Goal: Contribute content

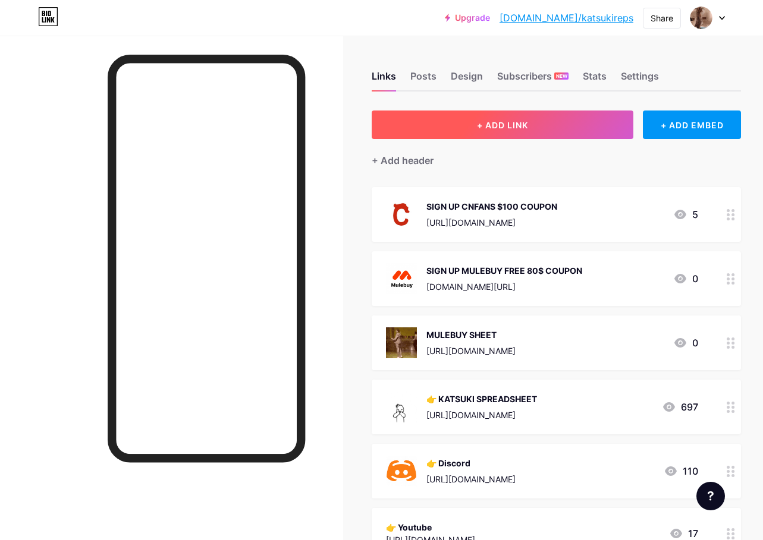
click at [471, 134] on button "+ ADD LINK" at bounding box center [503, 125] width 262 height 29
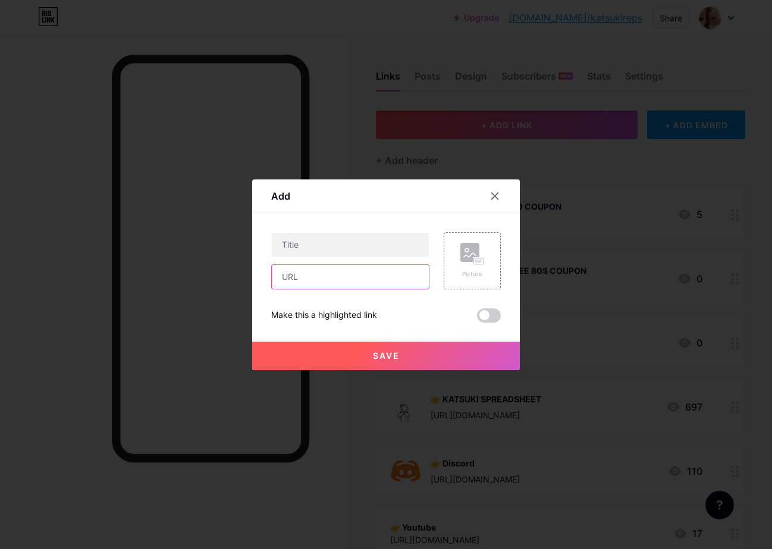
click at [345, 277] on input "text" at bounding box center [350, 277] width 157 height 24
paste input "[URL][DOMAIN_NAME]"
type input "[URL][DOMAIN_NAME]"
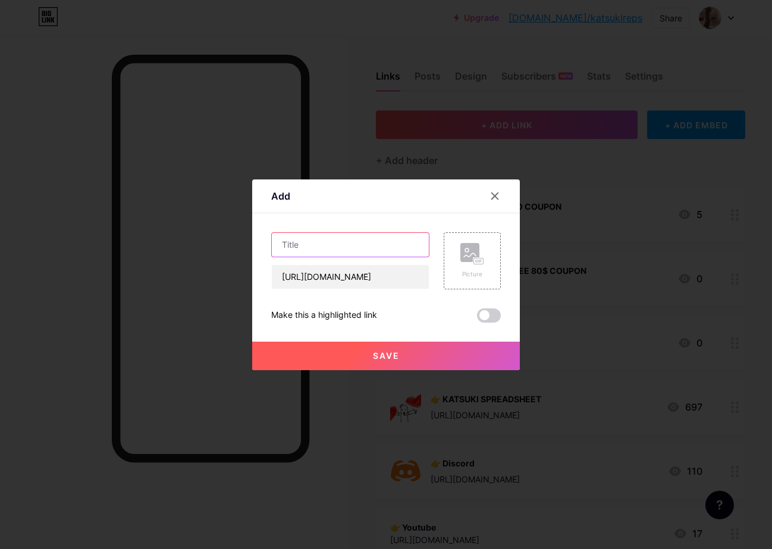
click at [355, 248] on input "text" at bounding box center [350, 245] width 157 height 24
click at [312, 245] on input "USFANS SPREADSHEET!" at bounding box center [350, 245] width 157 height 24
type input "USFANS BEST SPREADSHEET!"
click at [464, 253] on rect at bounding box center [469, 252] width 19 height 19
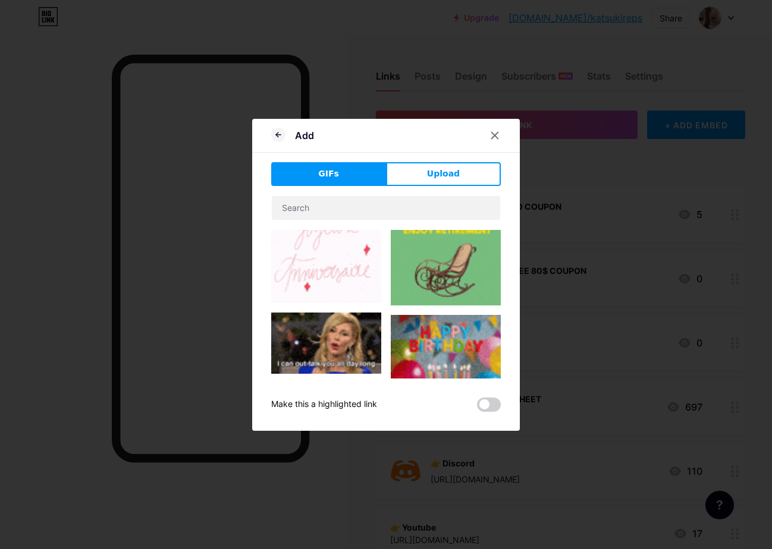
scroll to position [792, 0]
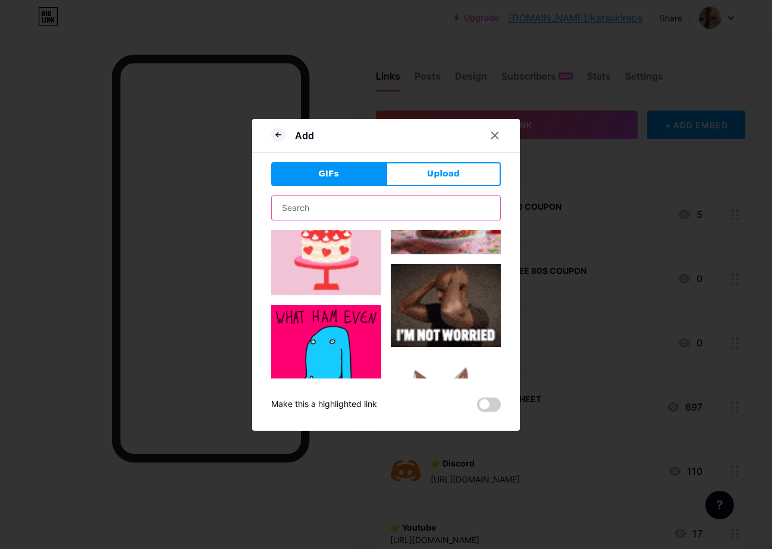
click at [360, 212] on input "text" at bounding box center [386, 208] width 228 height 24
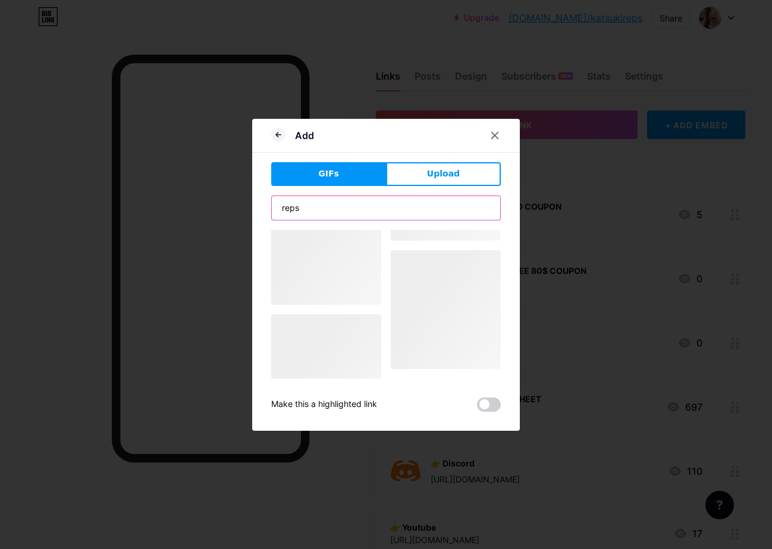
scroll to position [0, 0]
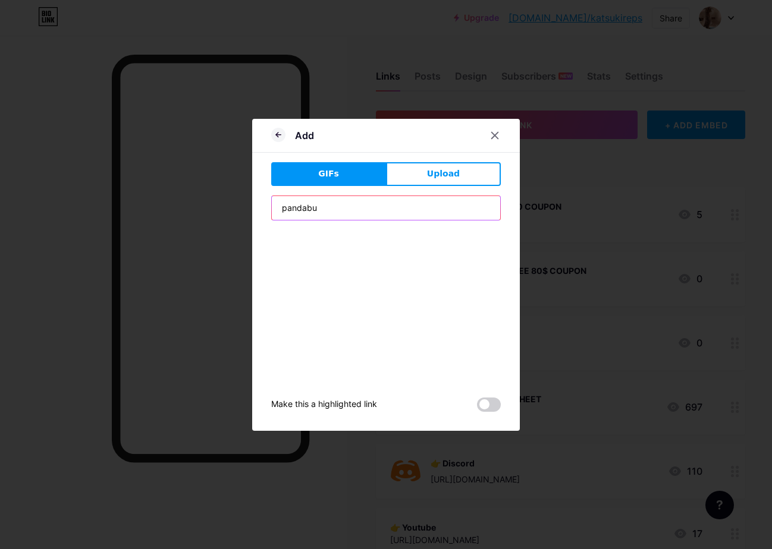
type input "pandabuy"
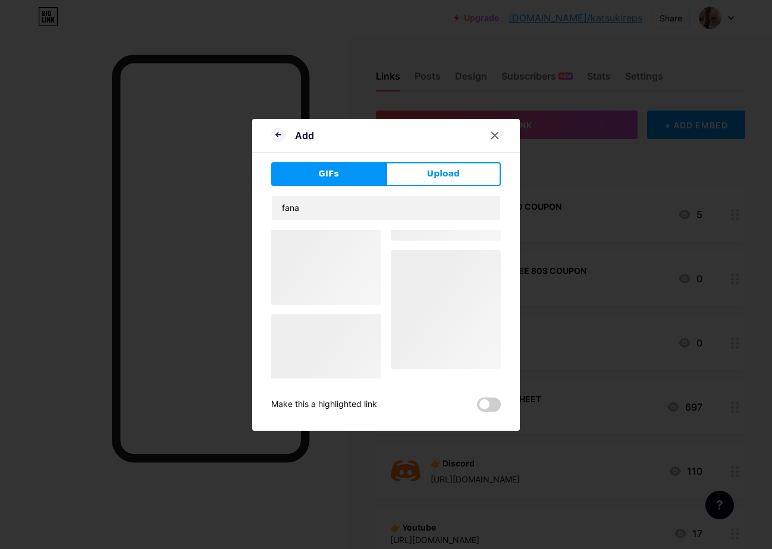
scroll to position [695, 0]
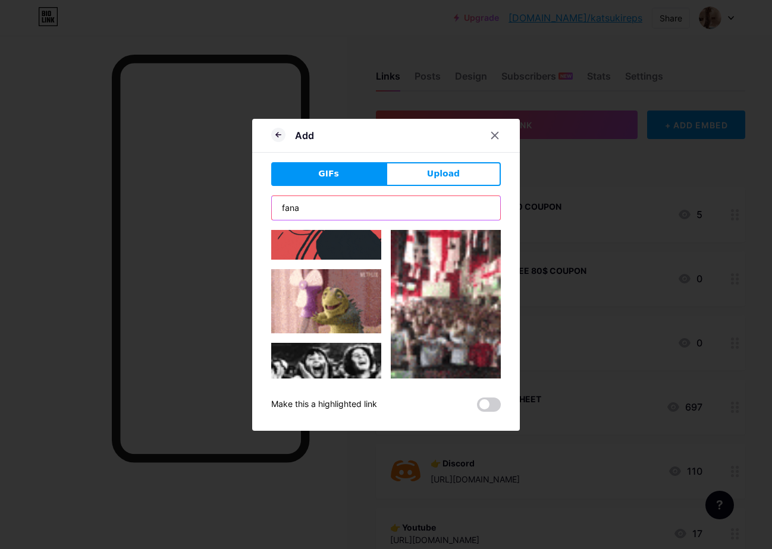
click at [317, 208] on input "fana" at bounding box center [386, 208] width 228 height 24
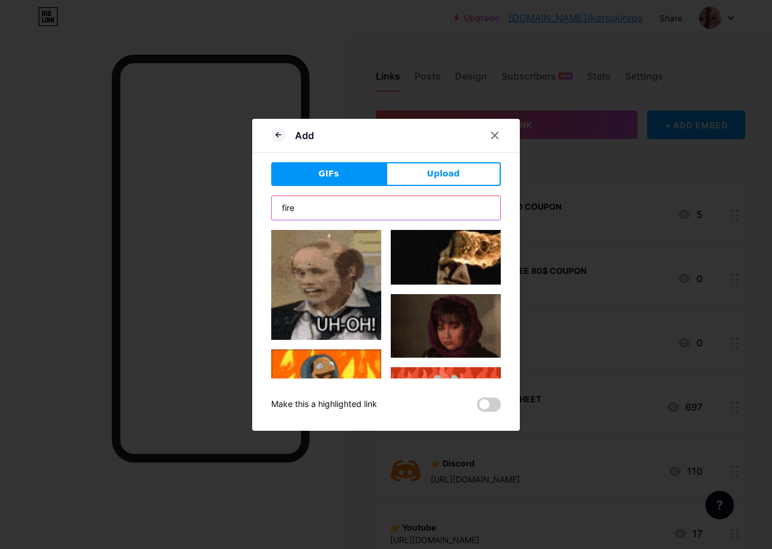
scroll to position [198, 0]
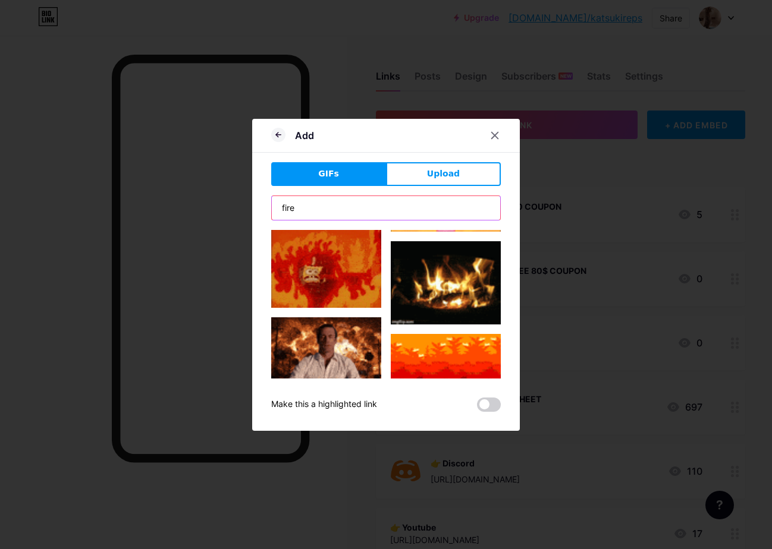
type input "fire"
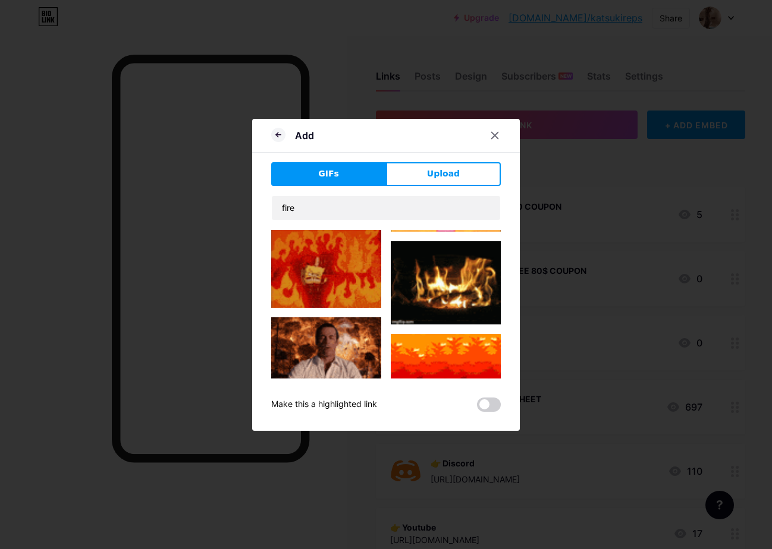
click at [358, 278] on img at bounding box center [326, 267] width 110 height 84
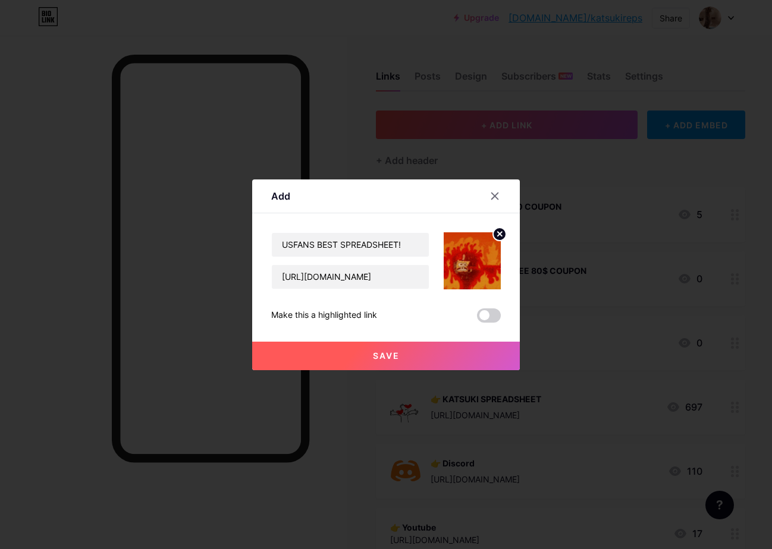
click at [467, 359] on button "Save" at bounding box center [386, 356] width 268 height 29
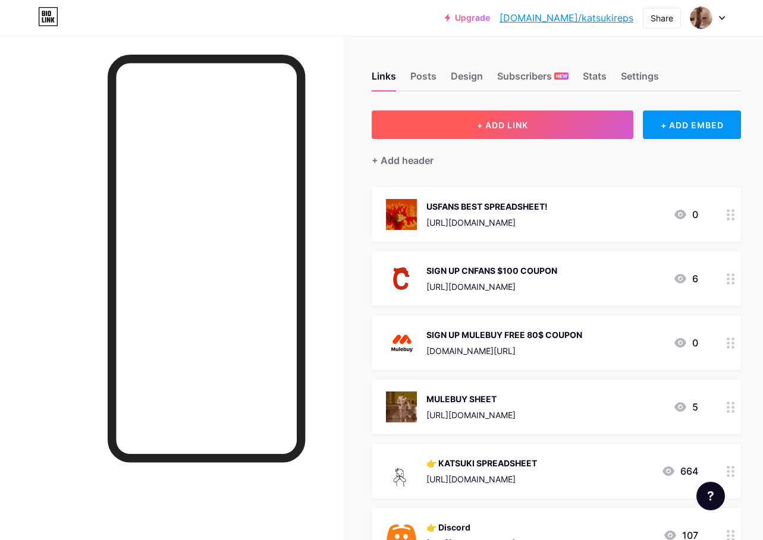
click at [565, 118] on button "+ ADD LINK" at bounding box center [503, 125] width 262 height 29
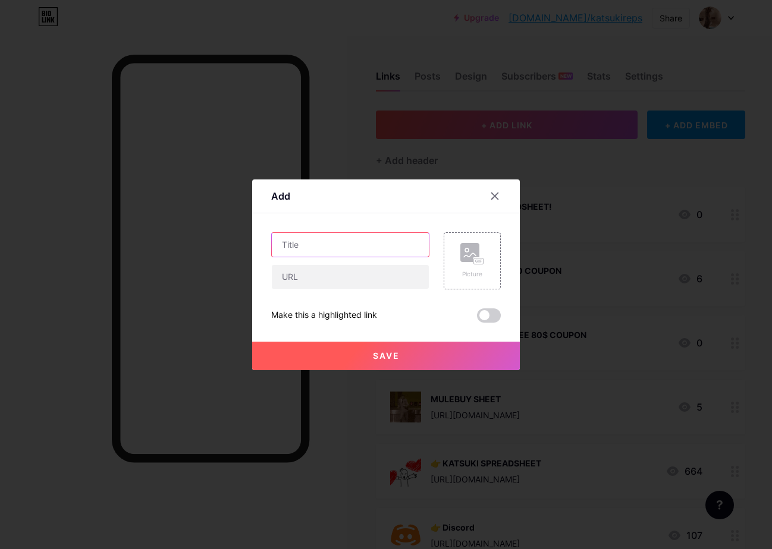
click at [317, 251] on input "text" at bounding box center [350, 245] width 157 height 24
click at [408, 249] on input "SIGN UP USFANS FOR BEST DISCOUNT!" at bounding box center [350, 245] width 157 height 24
click at [412, 248] on input "SIGN UP USFANS FOR BEST DISCOUNT!" at bounding box center [350, 245] width 157 height 24
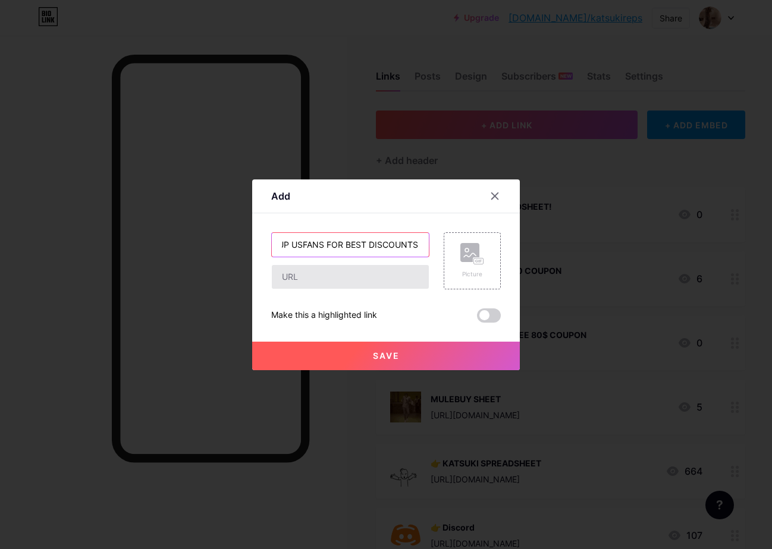
type input "SIGN UP USFANS FOR BEST DISCOUNTS!"
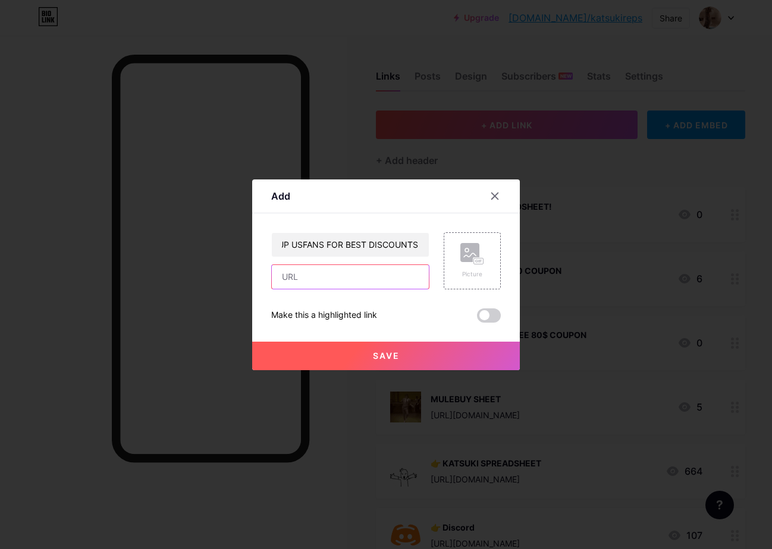
click at [295, 279] on input "text" at bounding box center [350, 277] width 157 height 24
paste input "[URL][DOMAIN_NAME]"
type input "[URL][DOMAIN_NAME]"
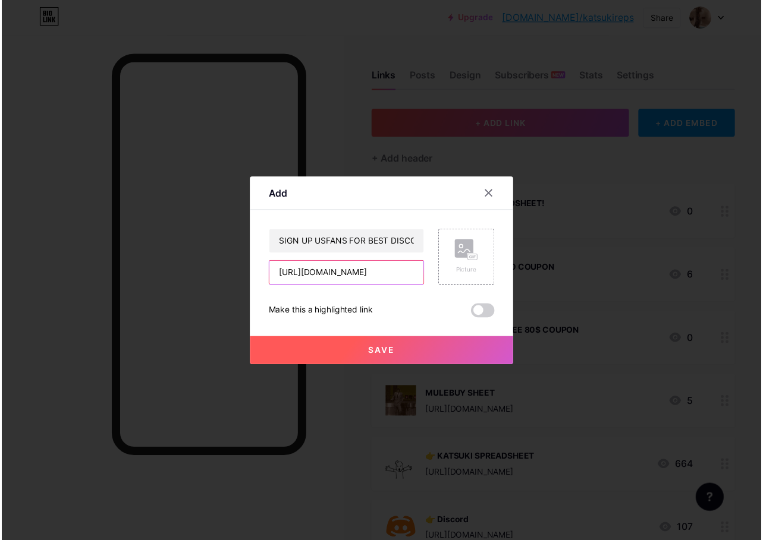
scroll to position [0, 0]
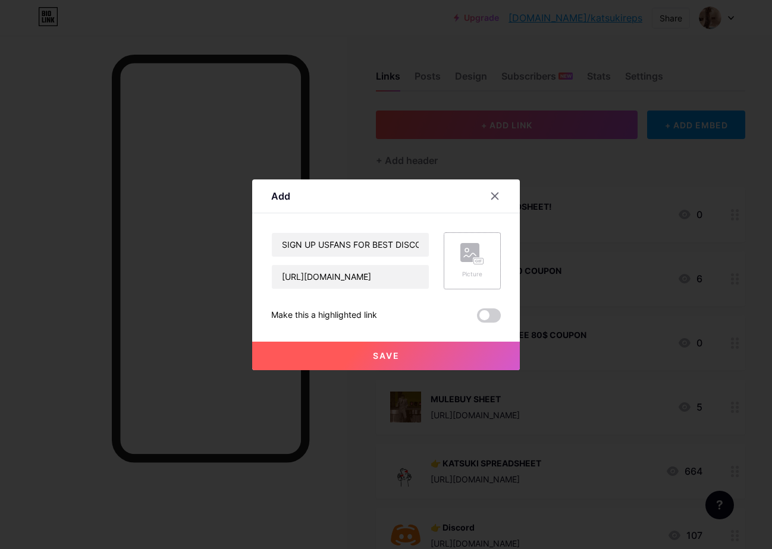
click at [469, 272] on div "Picture" at bounding box center [472, 274] width 24 height 9
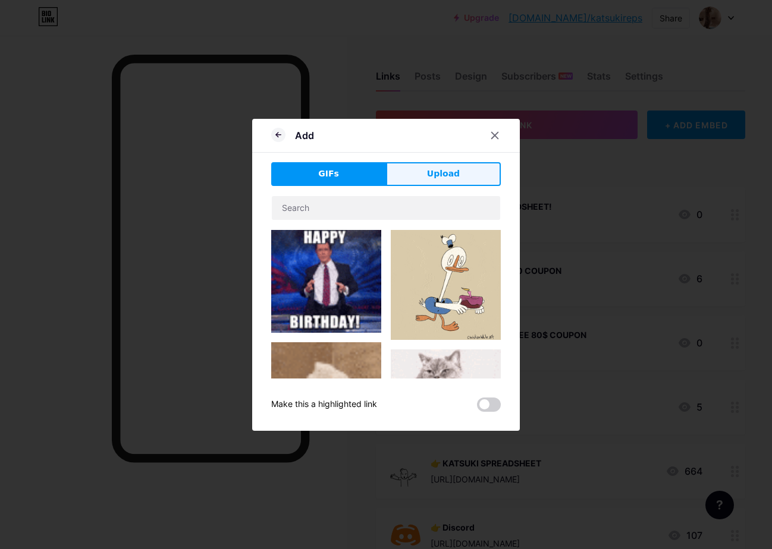
click at [421, 168] on button "Upload" at bounding box center [443, 174] width 115 height 24
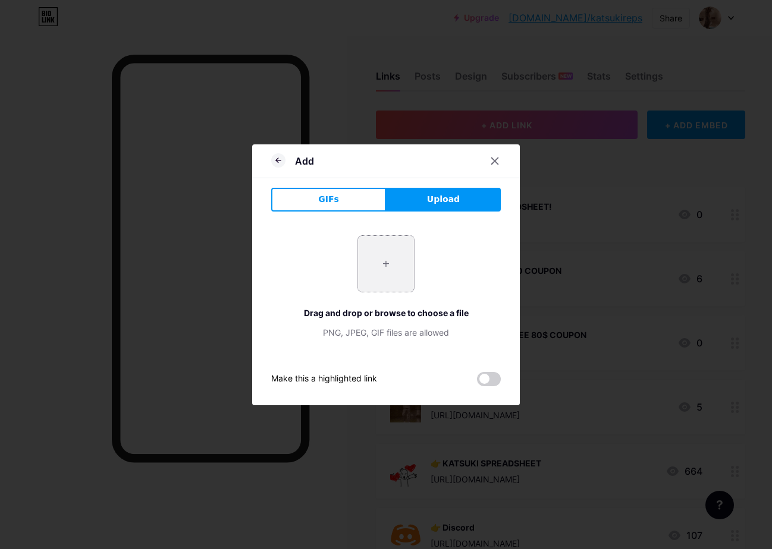
click at [407, 260] on input "file" at bounding box center [386, 264] width 56 height 56
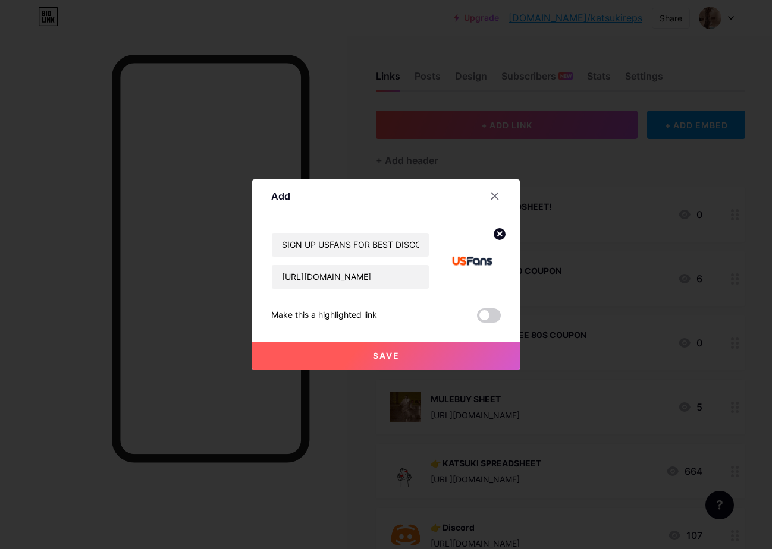
click at [447, 351] on button "Save" at bounding box center [386, 356] width 268 height 29
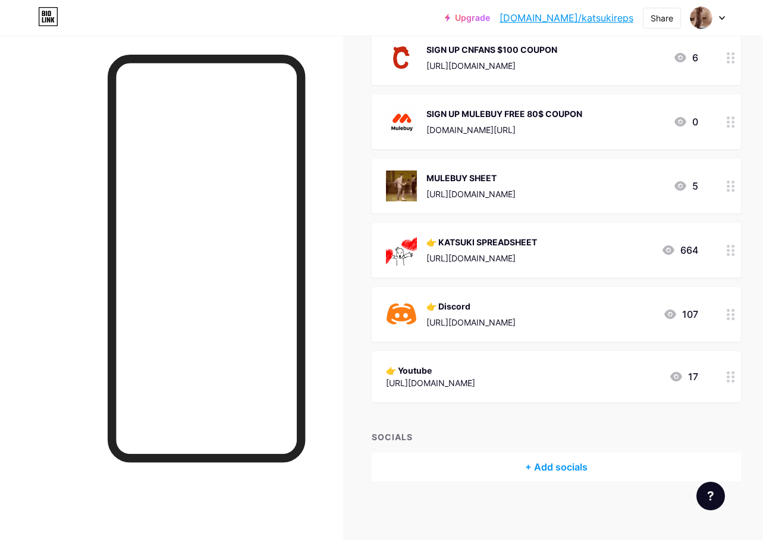
scroll to position [87, 0]
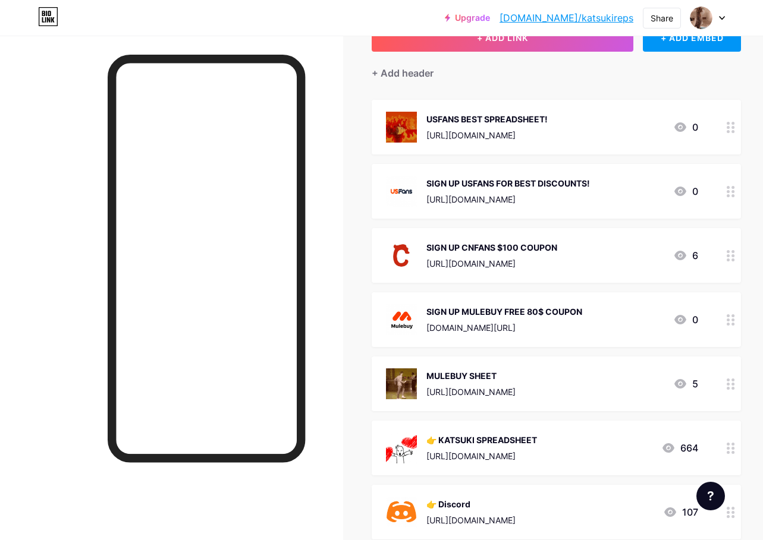
drag, startPoint x: 565, startPoint y: 186, endPoint x: 569, endPoint y: 152, distance: 34.1
click at [569, 152] on span "USFANS BEST SPREADSHEET! [URL][DOMAIN_NAME] 0 SIGN UP USFANS FOR BEST DISCOUNTS…" at bounding box center [556, 350] width 369 height 501
click at [749, 177] on div "Links Posts Design Subscribers NEW Stats Settings + ADD LINK + ADD EMBED + Add …" at bounding box center [395, 343] width 791 height 791
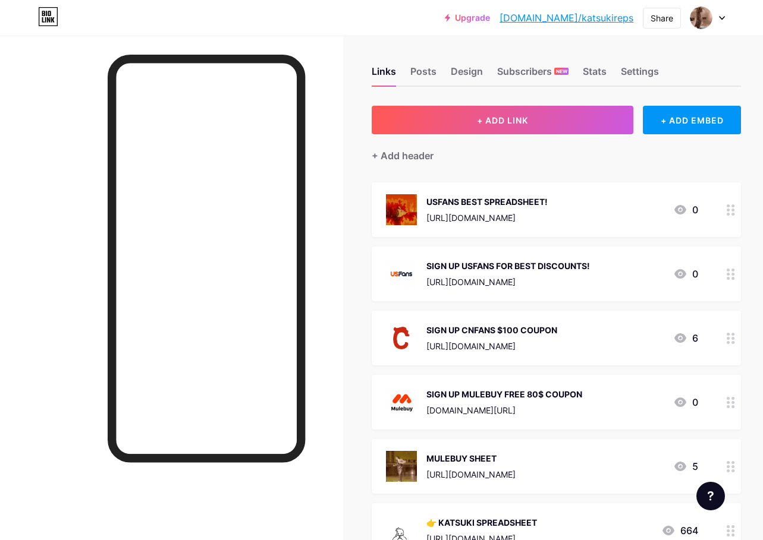
scroll to position [0, 0]
